Goal: Check status: Check status

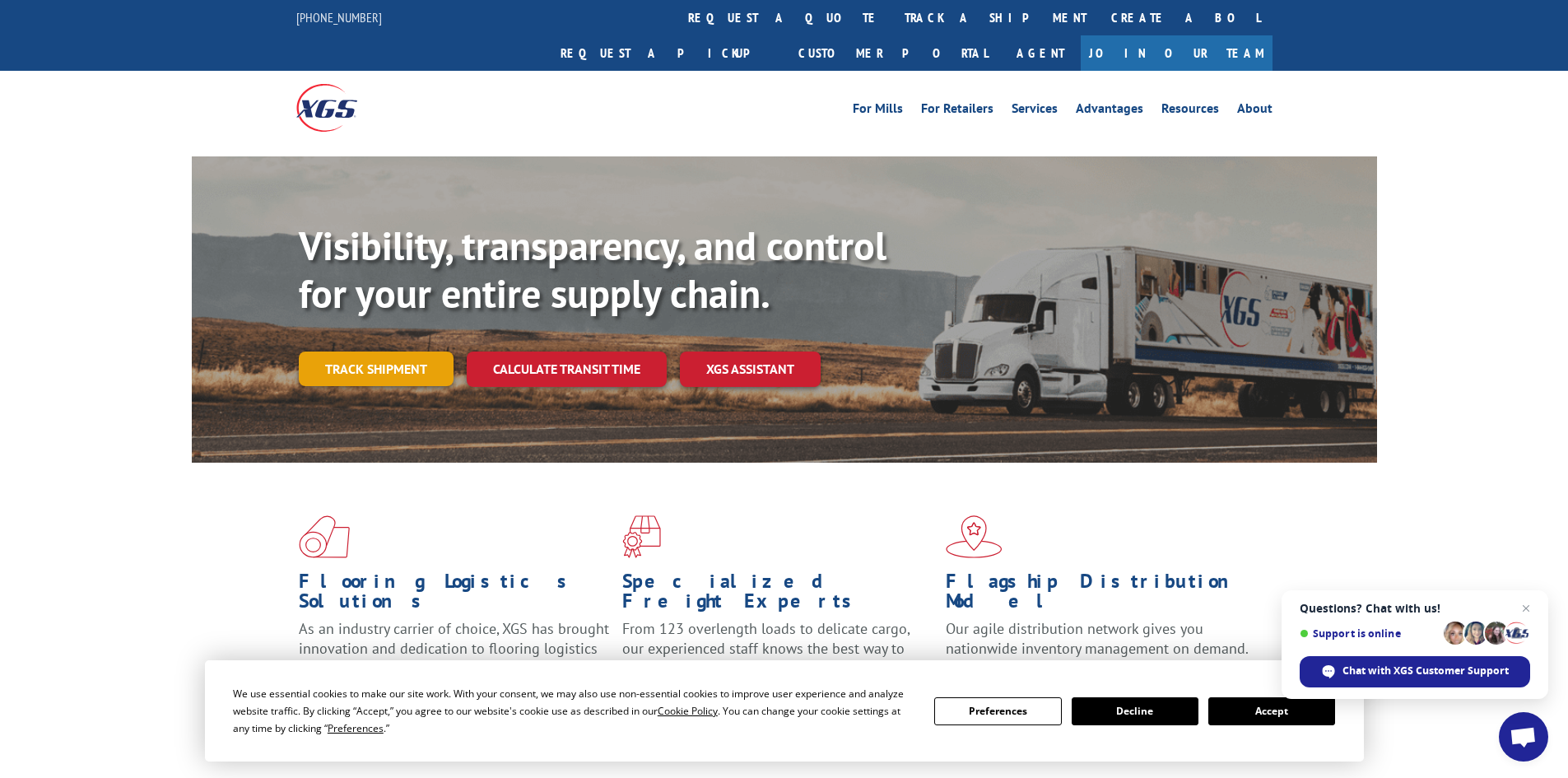
click at [389, 351] on link "Track shipment" at bounding box center [376, 368] width 155 height 34
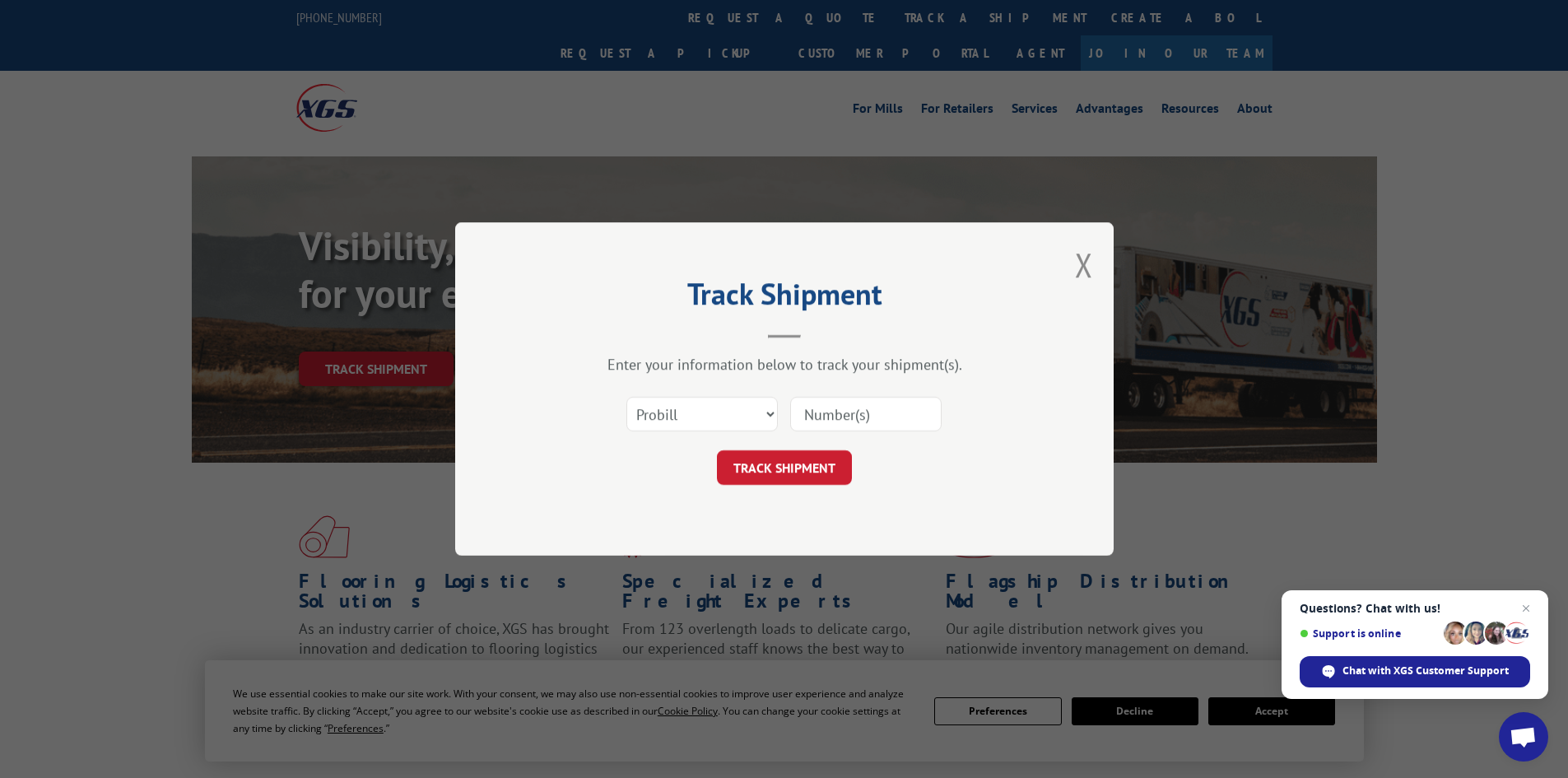
click at [811, 420] on input at bounding box center [866, 414] width 151 height 34
paste input "17474709"
type input "17474709"
click at [823, 461] on button "TRACK SHIPMENT" at bounding box center [784, 467] width 135 height 34
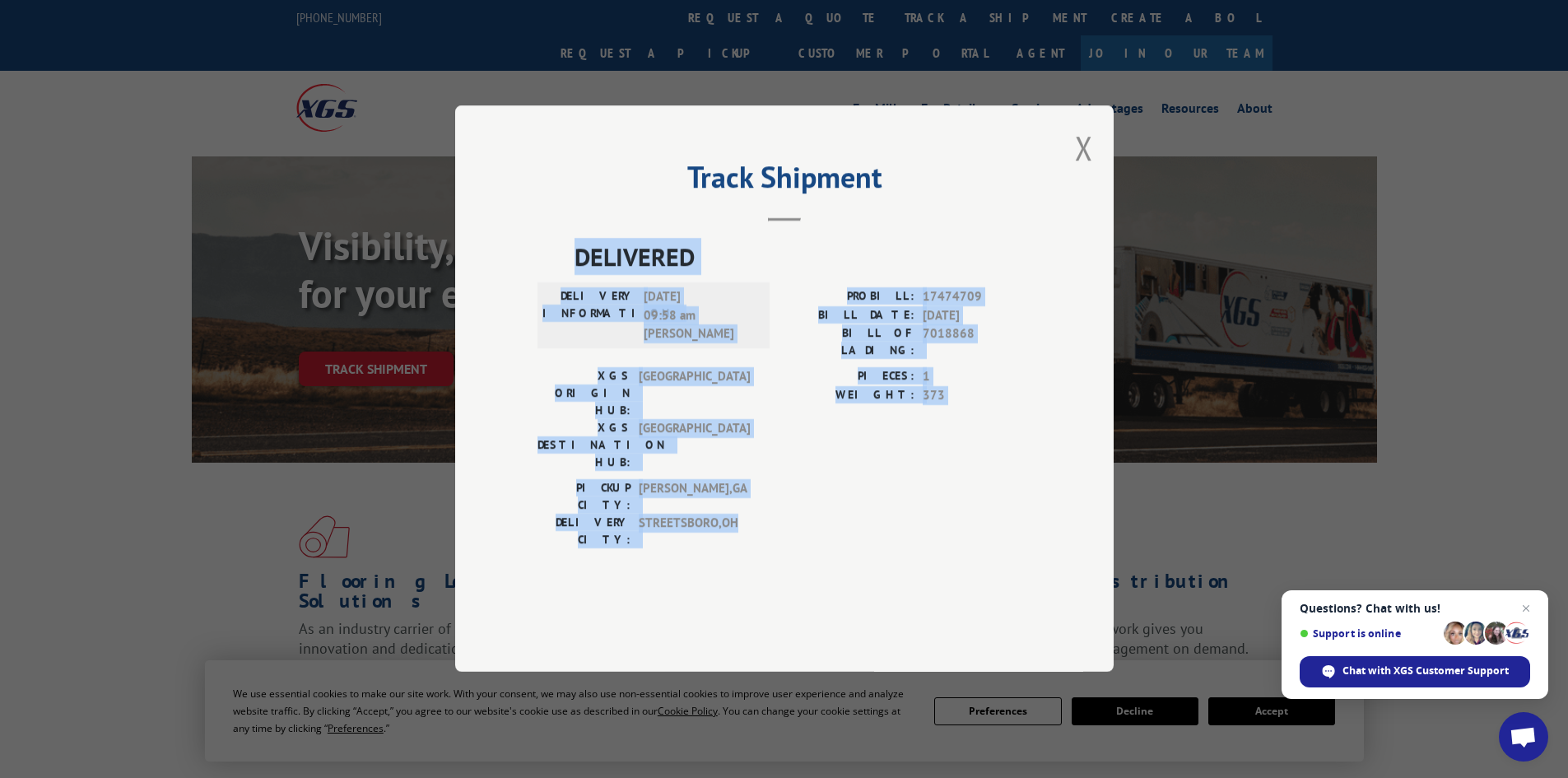
drag, startPoint x: 578, startPoint y: 304, endPoint x: 864, endPoint y: 505, distance: 349.6
click at [864, 505] on div "DELIVERED DELIVERY INFORMATION: [DATE] 09:58 am [PERSON_NAME]: 17474709 BILL DA…" at bounding box center [784, 398] width 494 height 319
copy div "DELIVERED DELIVERY INFORMATION: [DATE] 09:58 am [PERSON_NAME]: 17474709 BILL DA…"
click at [815, 449] on div "PIECES: 1 WEIGHT: 373" at bounding box center [909, 424] width 247 height 112
